Goal: Task Accomplishment & Management: Use online tool/utility

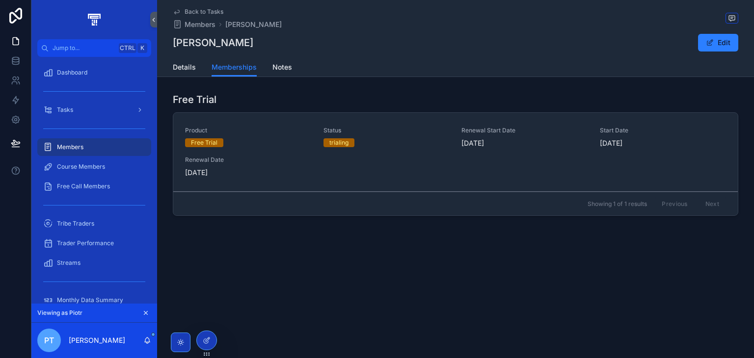
click at [197, 69] on div "Details Memberships Notes" at bounding box center [455, 67] width 565 height 19
click at [192, 69] on span "Details" at bounding box center [184, 67] width 23 height 10
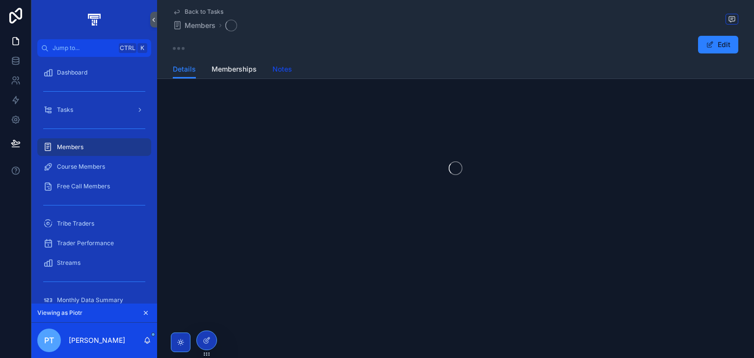
click at [275, 63] on link "Notes" at bounding box center [282, 70] width 20 height 20
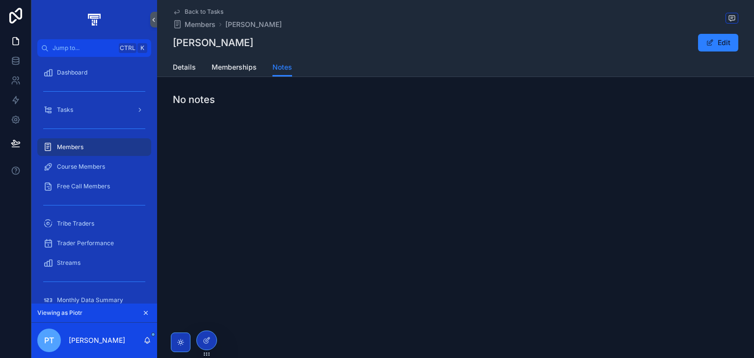
click at [96, 142] on div "Members" at bounding box center [94, 147] width 102 height 16
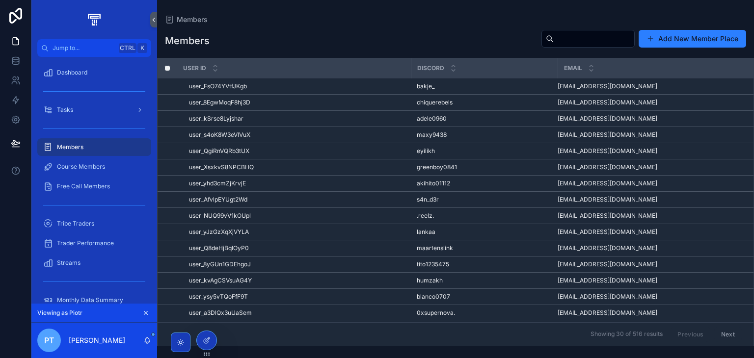
click at [351, 212] on div "user_NUQ99vV1kOUpl user_NUQ99vV1kOUpl" at bounding box center [297, 216] width 216 height 8
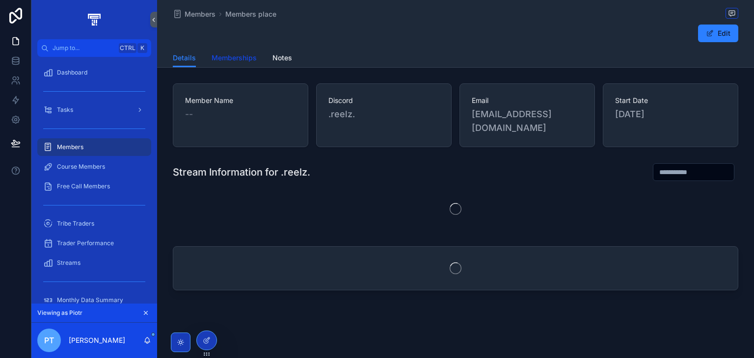
click at [249, 61] on span "Memberships" at bounding box center [234, 58] width 45 height 10
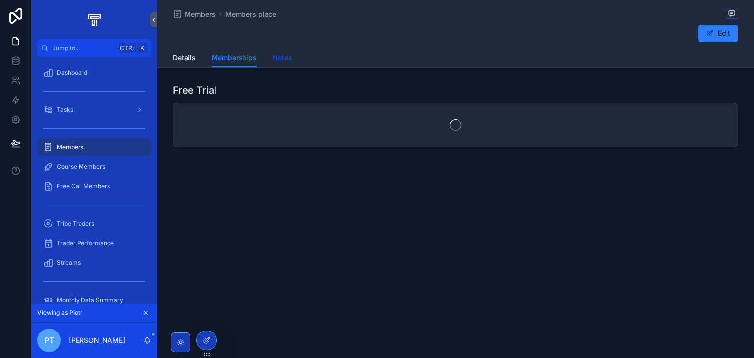
click at [285, 56] on span "Notes" at bounding box center [282, 58] width 20 height 10
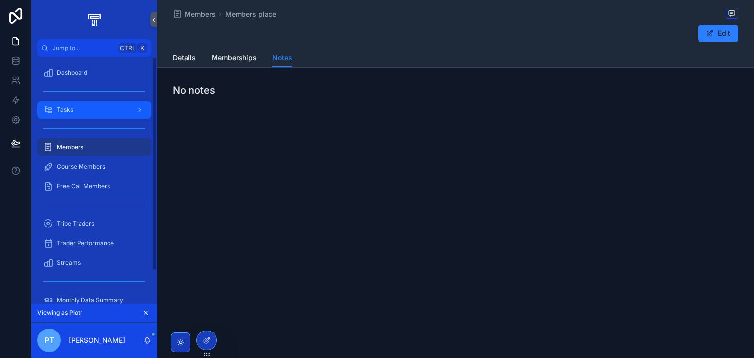
click at [98, 108] on div "Tasks" at bounding box center [94, 110] width 102 height 16
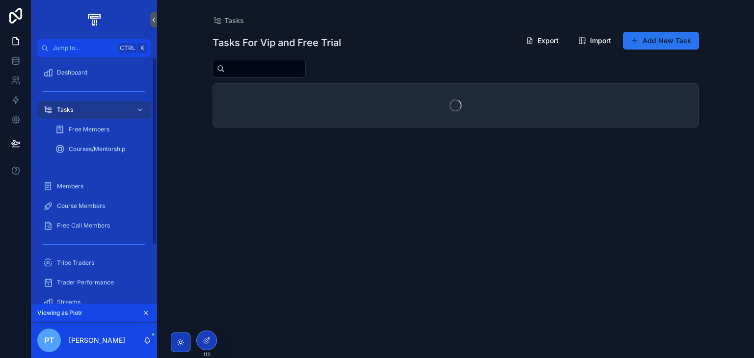
click at [688, 45] on button "Add New Task" at bounding box center [661, 41] width 76 height 18
